Goal: Transaction & Acquisition: Register for event/course

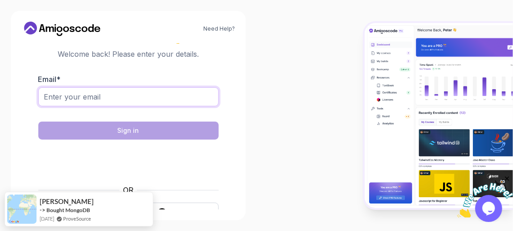
click at [173, 94] on input "Email *" at bounding box center [128, 97] width 180 height 19
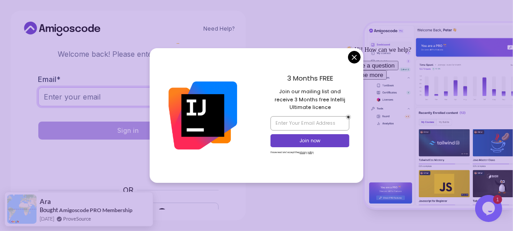
type input "[EMAIL_ADDRESS][DOMAIN_NAME]"
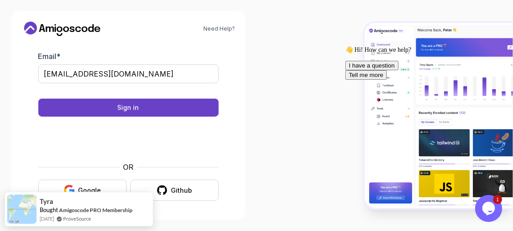
scroll to position [23, 0]
click at [81, 186] on div "Google" at bounding box center [90, 190] width 23 height 9
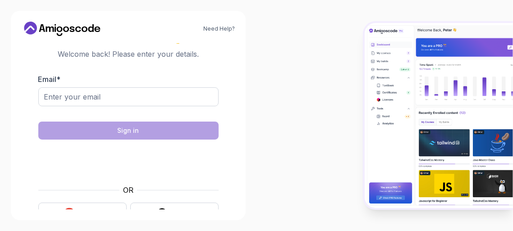
click at [88, 97] on input "Email *" at bounding box center [128, 97] width 180 height 19
type input "[EMAIL_ADDRESS][DOMAIN_NAME]"
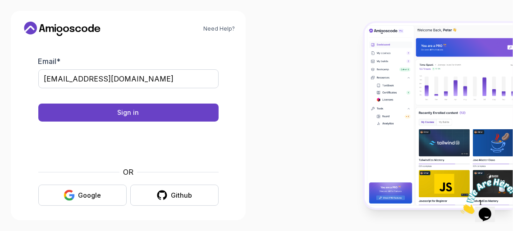
scroll to position [23, 0]
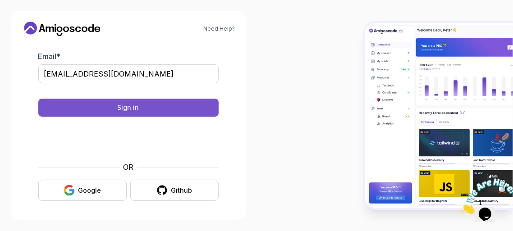
click at [154, 107] on button "Sign in" at bounding box center [128, 108] width 180 height 18
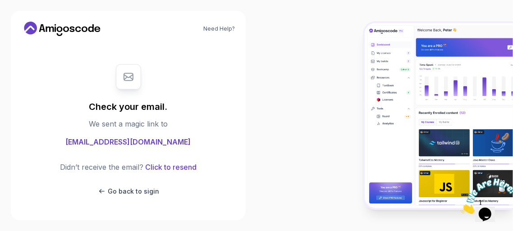
scroll to position [0, 0]
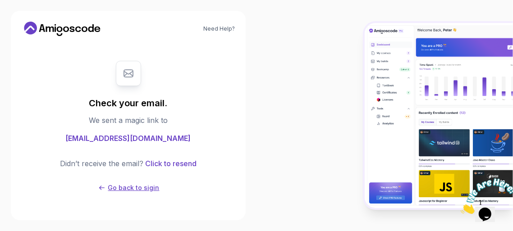
click at [115, 188] on p "Go back to sigin" at bounding box center [133, 188] width 51 height 9
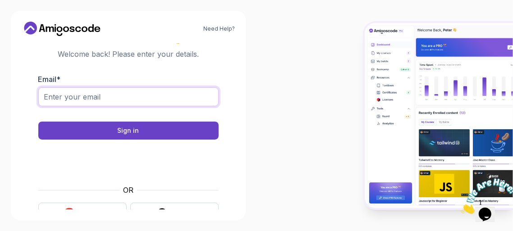
click at [139, 100] on input "Email *" at bounding box center [128, 97] width 180 height 19
click at [175, 105] on input "Email *" at bounding box center [128, 97] width 180 height 19
type input "[EMAIL_ADDRESS][DOMAIN_NAME]"
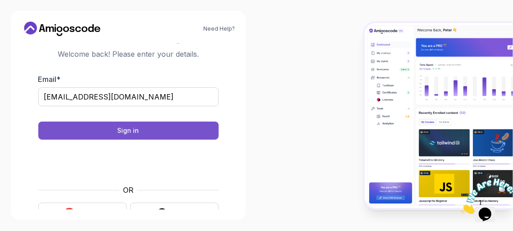
click at [182, 134] on button "Sign in" at bounding box center [128, 131] width 180 height 18
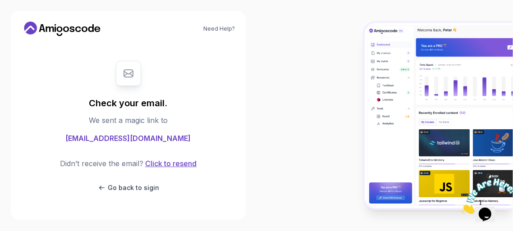
click at [184, 166] on button "Click to resend" at bounding box center [169, 163] width 53 height 11
click at [388, 56] on img at bounding box center [439, 115] width 148 height 185
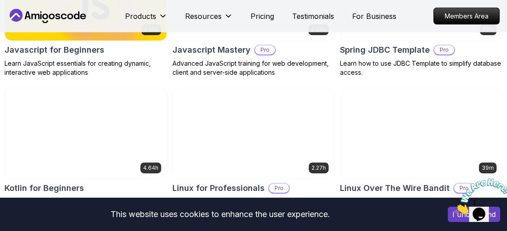
scroll to position [1669, 0]
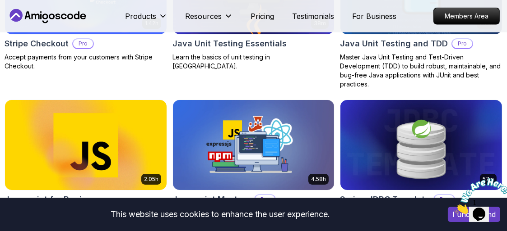
click at [95, 125] on img at bounding box center [86, 145] width 170 height 95
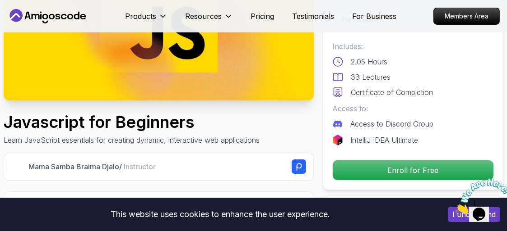
scroll to position [135, 0]
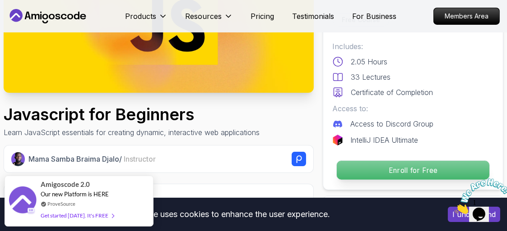
click at [379, 168] on p "Enroll for Free" at bounding box center [413, 170] width 152 height 19
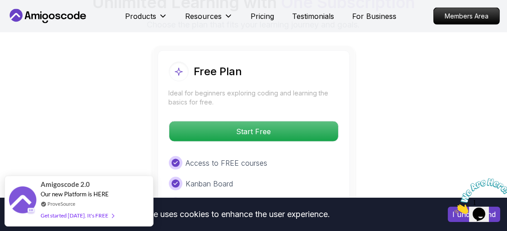
scroll to position [1781, 0]
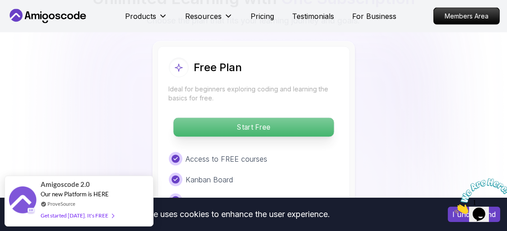
click at [303, 133] on p "Start Free" at bounding box center [253, 128] width 160 height 19
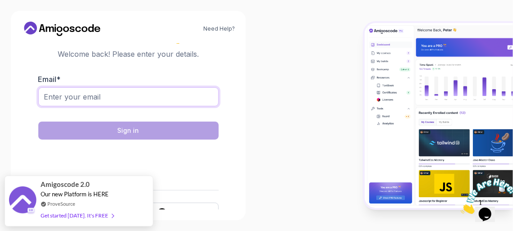
click at [113, 97] on input "Email *" at bounding box center [128, 97] width 180 height 19
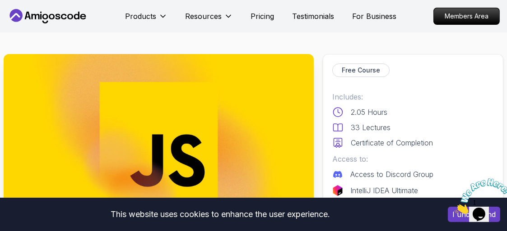
scroll to position [2, 0]
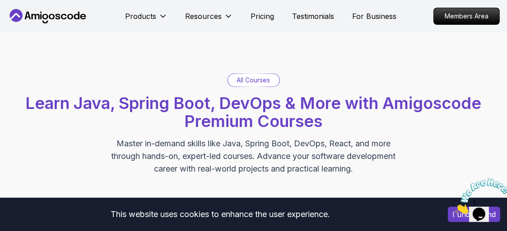
scroll to position [1669, 0]
